Goal: Register for event/course

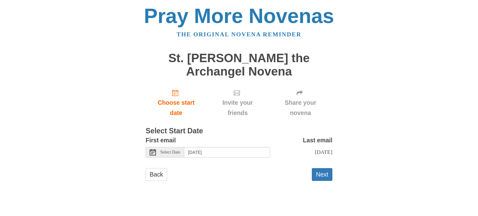
click at [306, 174] on div "Back Next" at bounding box center [239, 177] width 187 height 19
click at [312, 175] on button "Next" at bounding box center [322, 174] width 21 height 13
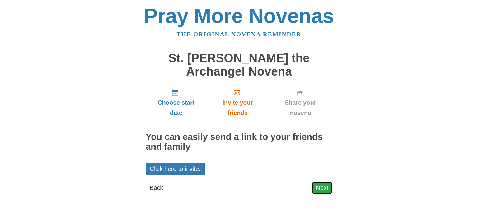
click at [324, 184] on link "Next" at bounding box center [322, 188] width 21 height 13
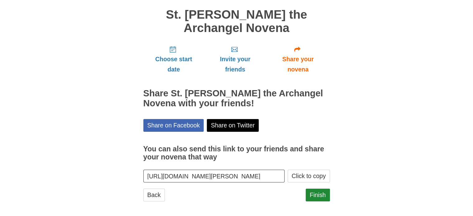
scroll to position [46, 0]
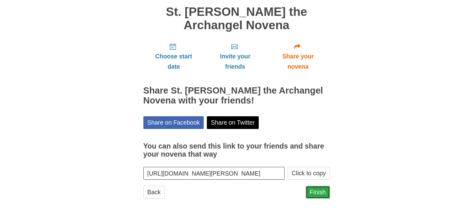
click at [314, 191] on link "Finish" at bounding box center [318, 192] width 24 height 13
